Goal: Task Accomplishment & Management: Use online tool/utility

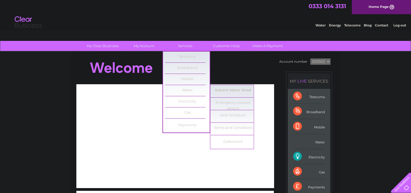
click at [219, 89] on link "Submit Meter Read" at bounding box center [233, 90] width 45 height 11
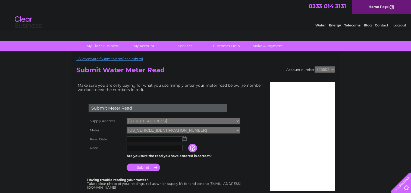
click at [185, 138] on img at bounding box center [185, 138] width 4 height 4
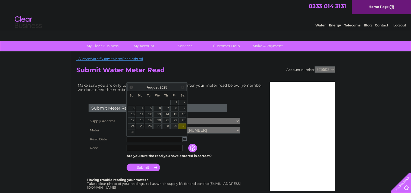
click at [176, 125] on link "29" at bounding box center [174, 125] width 8 height 5
type input "[DATE]"
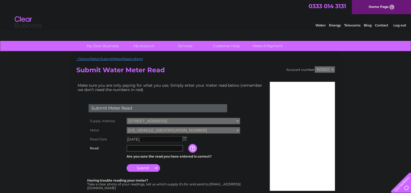
click at [162, 148] on input "text" at bounding box center [155, 148] width 57 height 7
click at [190, 150] on input "button" at bounding box center [193, 147] width 10 height 9
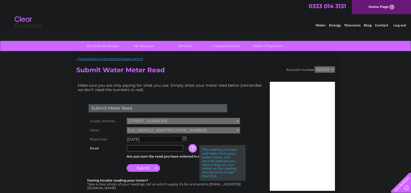
click at [175, 149] on input "text" at bounding box center [155, 148] width 57 height 7
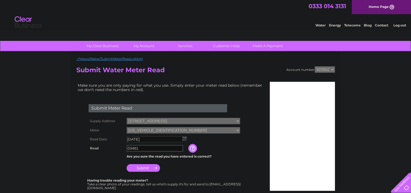
type input "03461"
click at [153, 166] on input "Submit" at bounding box center [143, 167] width 33 height 8
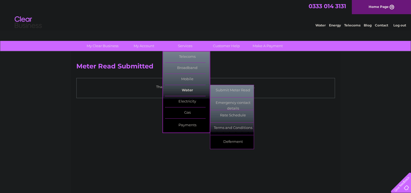
click at [184, 86] on link "Water" at bounding box center [187, 90] width 45 height 11
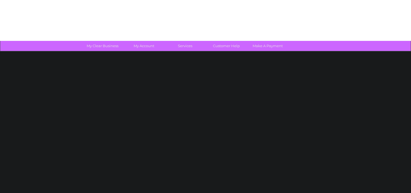
click at [185, 45] on link "Services" at bounding box center [185, 46] width 45 height 10
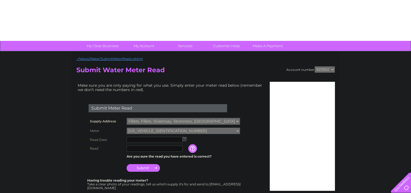
select select "541405"
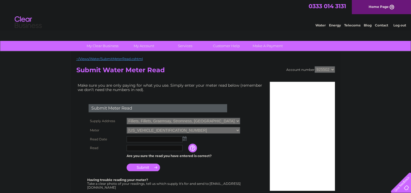
click at [184, 136] on img at bounding box center [185, 138] width 4 height 4
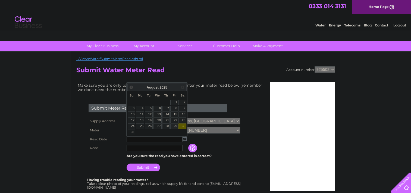
click at [176, 123] on link "29" at bounding box center [174, 125] width 8 height 5
type input "2025/08/29"
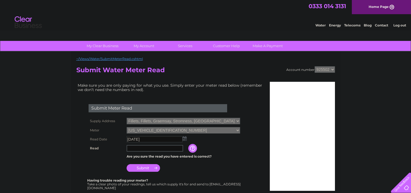
click at [153, 149] on input "text" at bounding box center [155, 148] width 57 height 7
click at [192, 149] on input "button" at bounding box center [193, 147] width 10 height 9
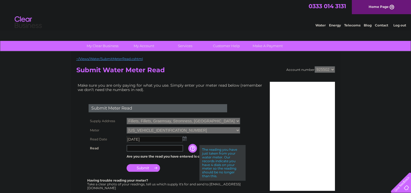
click at [173, 148] on input "text" at bounding box center [155, 148] width 57 height 7
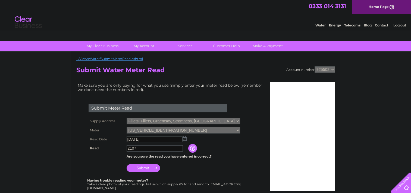
type input "2107"
click at [146, 165] on input "Submit" at bounding box center [143, 167] width 33 height 8
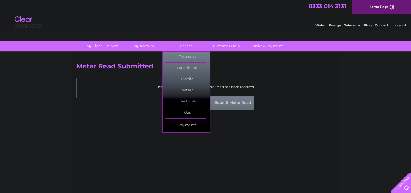
click at [222, 104] on link "Submit Meter Read" at bounding box center [233, 102] width 45 height 11
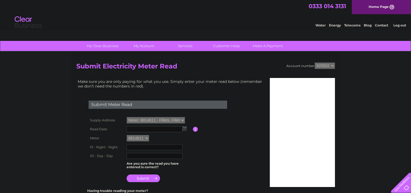
click at [183, 127] on img at bounding box center [185, 128] width 4 height 4
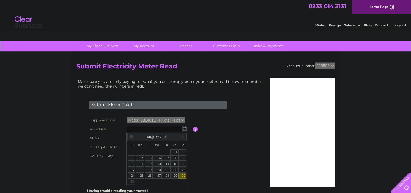
click at [175, 173] on link "29" at bounding box center [174, 175] width 8 height 5
type input "2025/08/29"
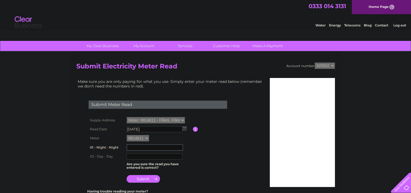
click at [152, 148] on input "text" at bounding box center [155, 147] width 57 height 7
type input "31830"
click at [149, 155] on input "text" at bounding box center [155, 156] width 56 height 6
type input "37862"
click at [143, 177] on input "submit" at bounding box center [143, 178] width 33 height 8
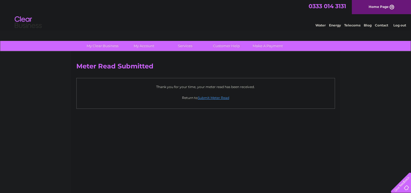
click at [400, 25] on link "Log out" at bounding box center [399, 25] width 13 height 4
